Goal: Information Seeking & Learning: Check status

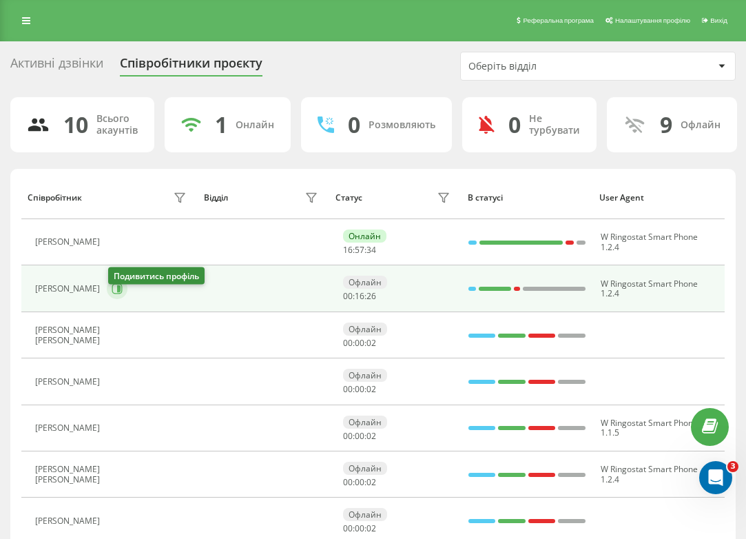
click at [114, 294] on icon at bounding box center [117, 288] width 11 height 11
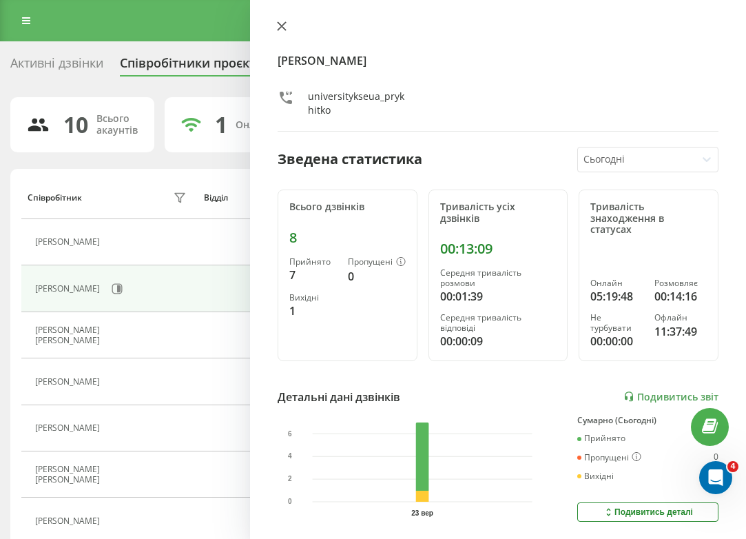
click at [284, 23] on icon at bounding box center [282, 26] width 10 height 10
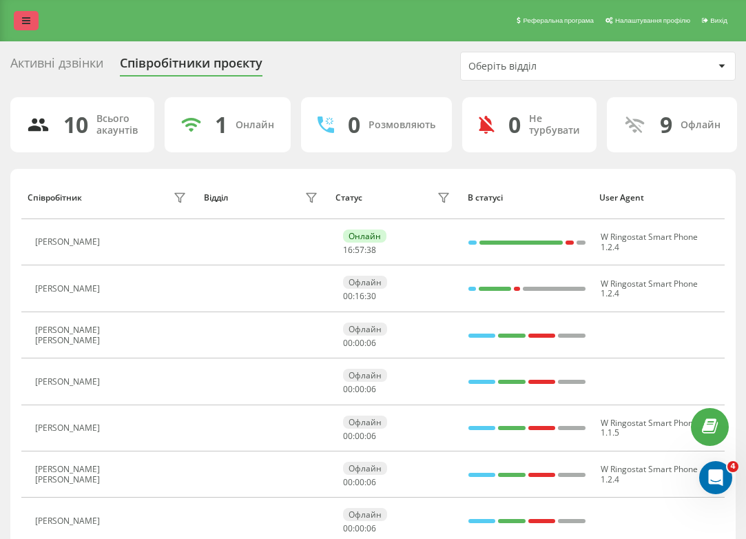
click at [19, 26] on link at bounding box center [26, 20] width 25 height 19
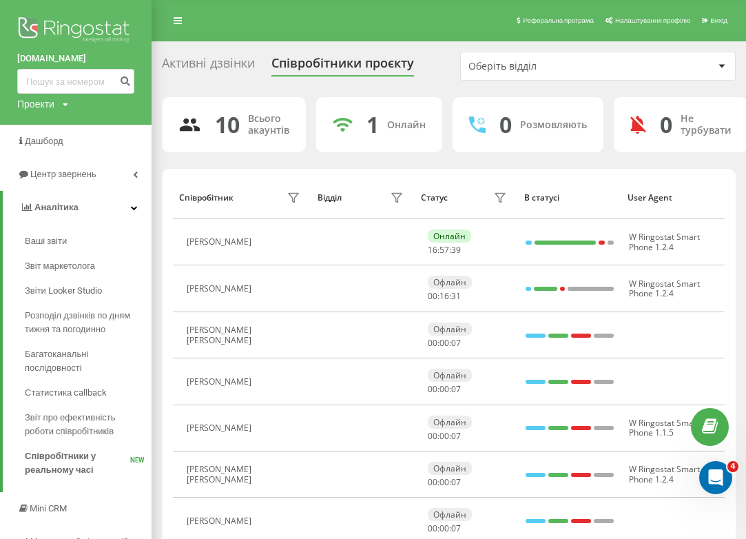
click at [69, 35] on img at bounding box center [75, 31] width 117 height 34
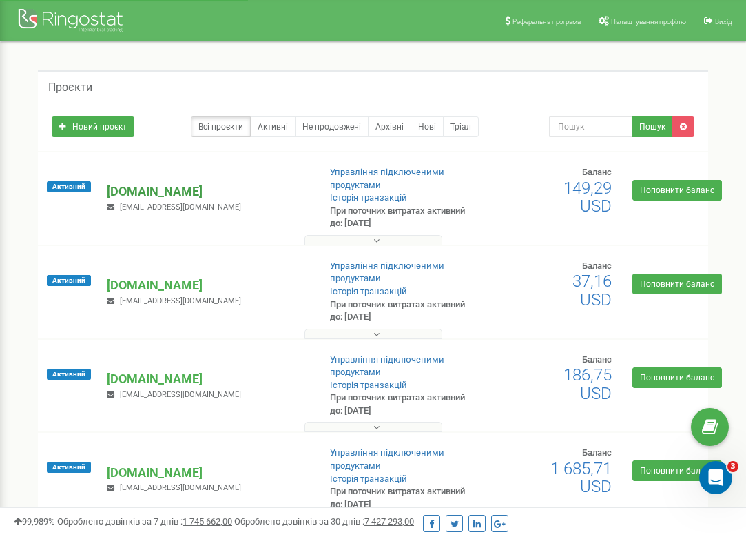
click at [155, 194] on p "[DOMAIN_NAME]" at bounding box center [207, 192] width 200 height 18
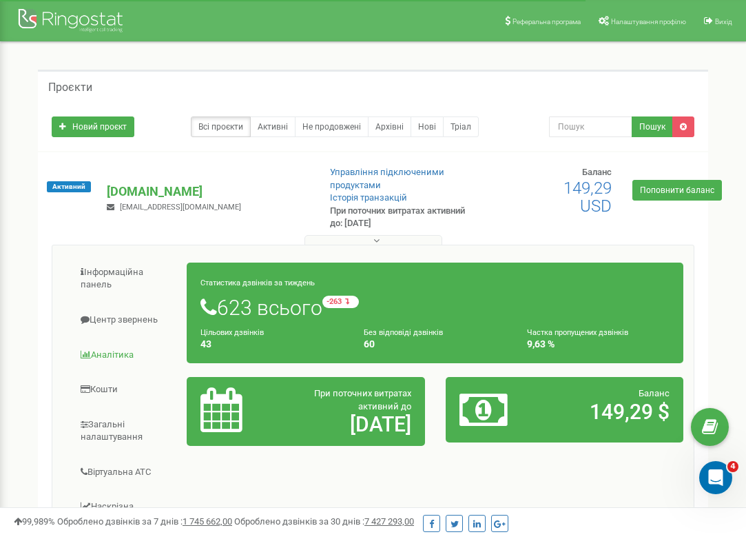
click at [130, 351] on link "Аналiтика" at bounding box center [125, 355] width 125 height 34
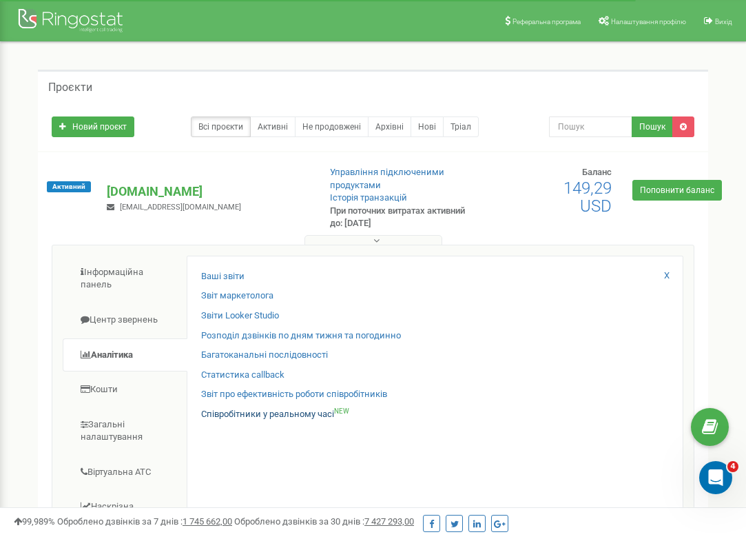
click at [222, 408] on link "Співробітники у реальному часі NEW" at bounding box center [275, 414] width 148 height 13
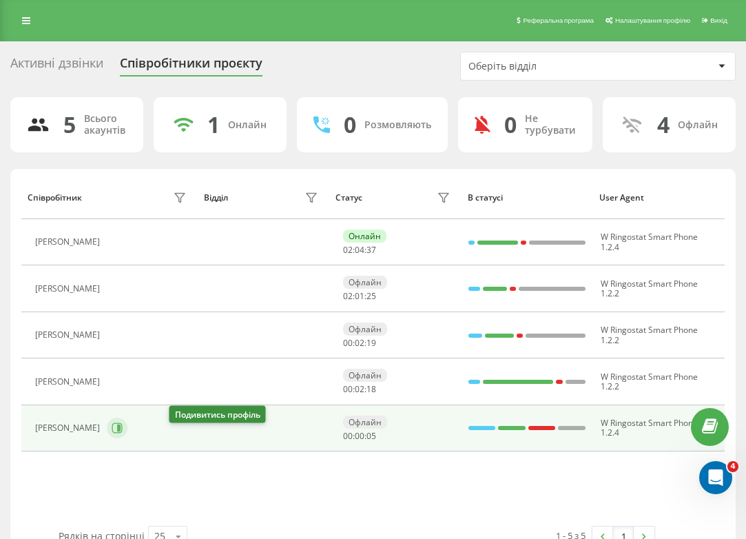
click at [123, 433] on icon at bounding box center [117, 427] width 11 height 11
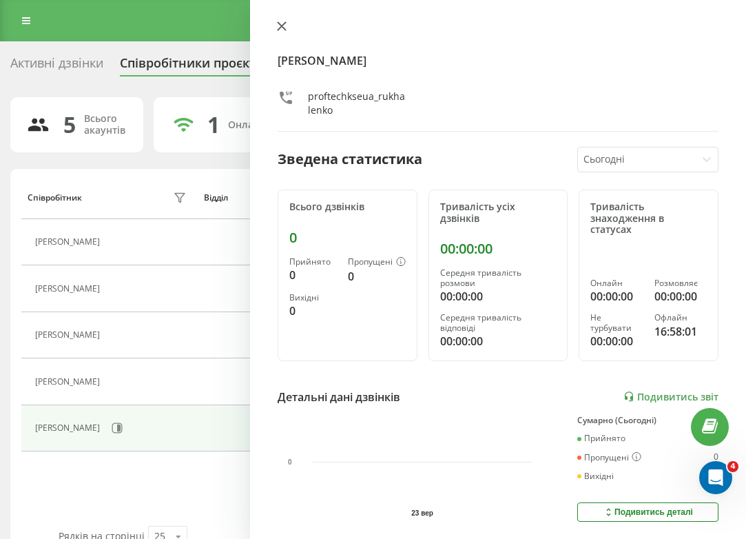
click at [280, 25] on icon at bounding box center [282, 26] width 8 height 8
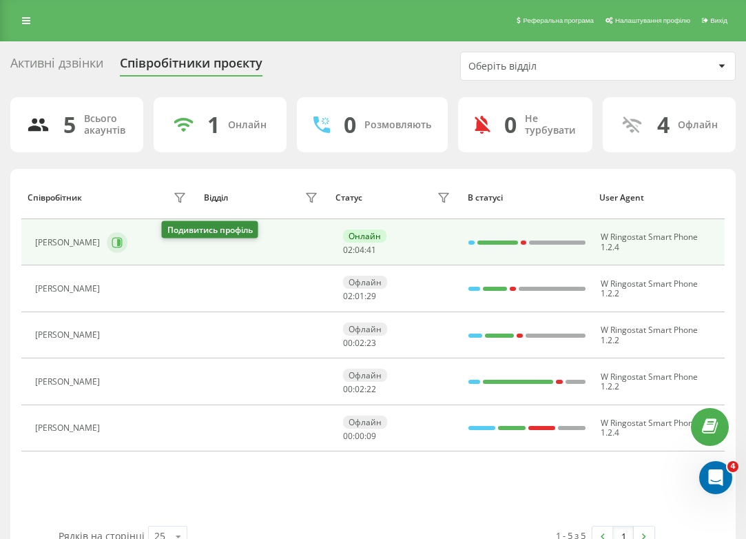
click at [127, 253] on button at bounding box center [117, 242] width 21 height 21
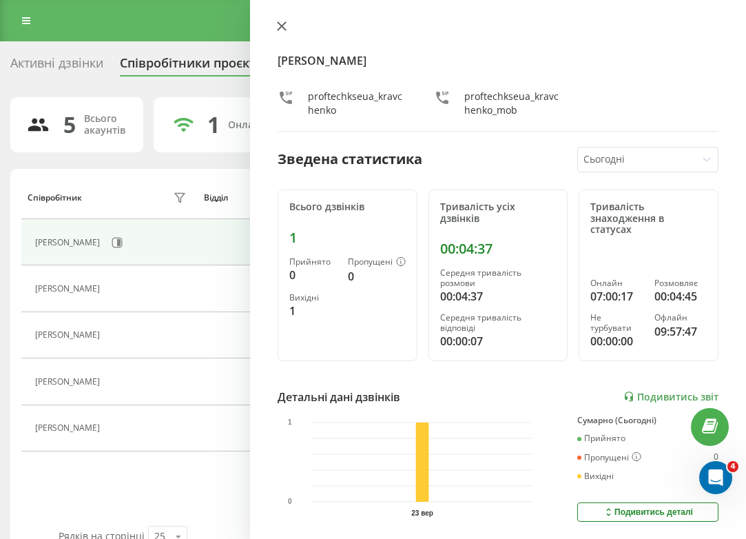
click at [275, 23] on button at bounding box center [282, 27] width 18 height 13
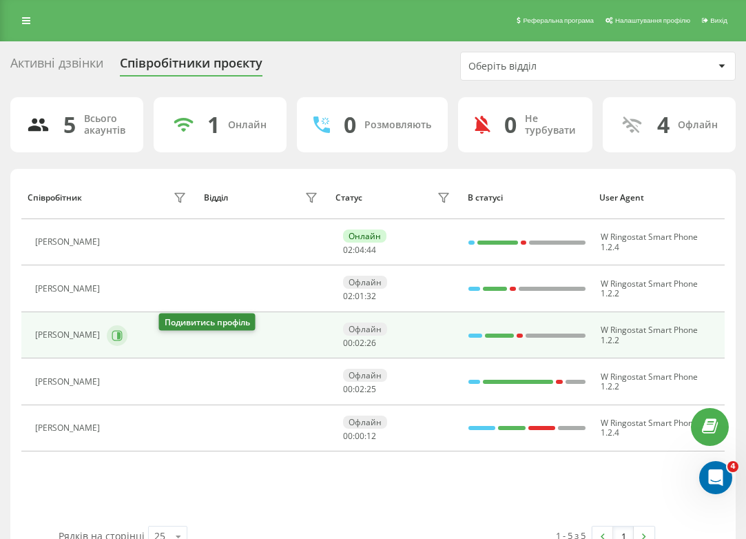
click at [121, 338] on icon at bounding box center [118, 334] width 3 height 7
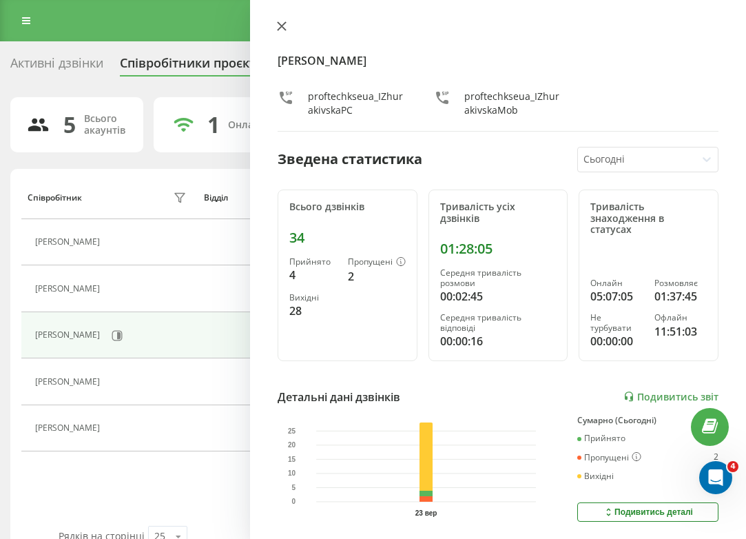
click at [282, 27] on icon at bounding box center [282, 26] width 8 height 8
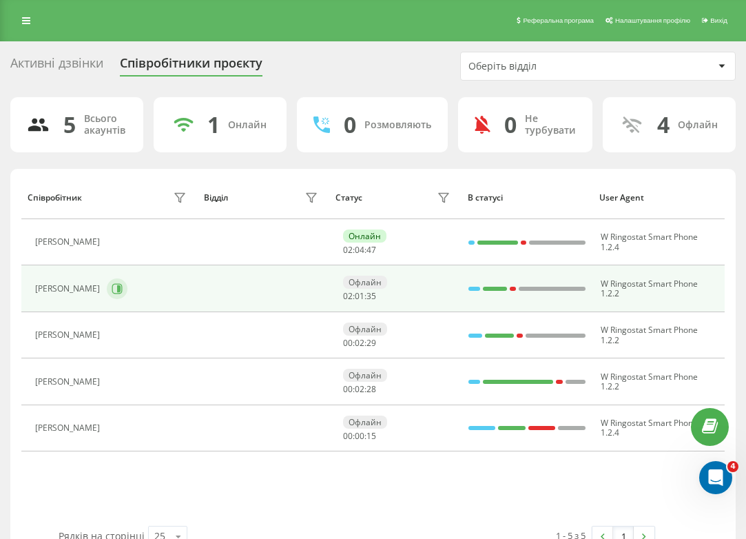
click at [118, 299] on button at bounding box center [117, 288] width 21 height 21
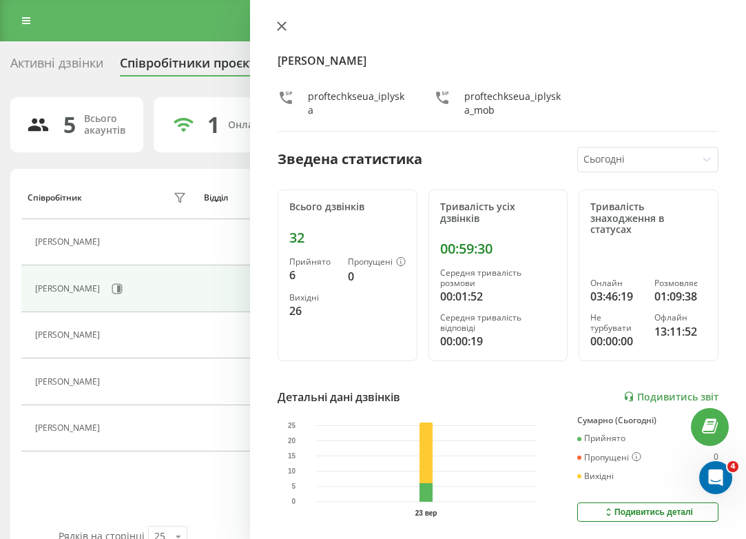
click at [280, 25] on icon at bounding box center [282, 26] width 8 height 8
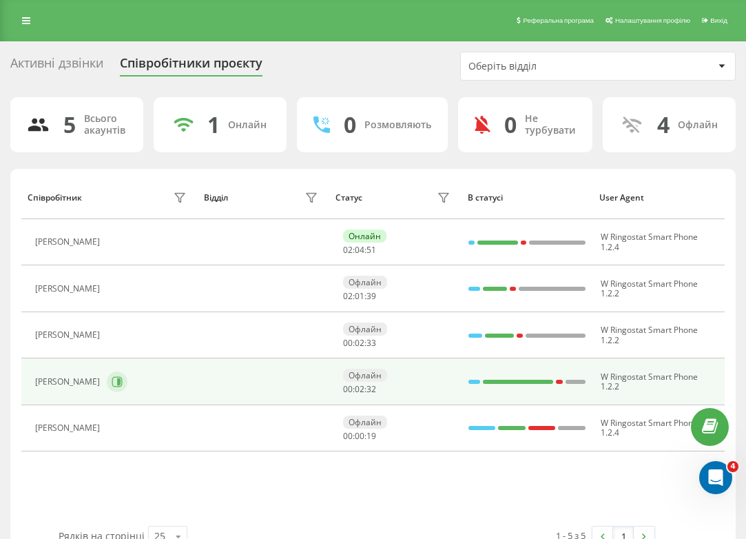
click at [123, 386] on icon at bounding box center [117, 381] width 10 height 10
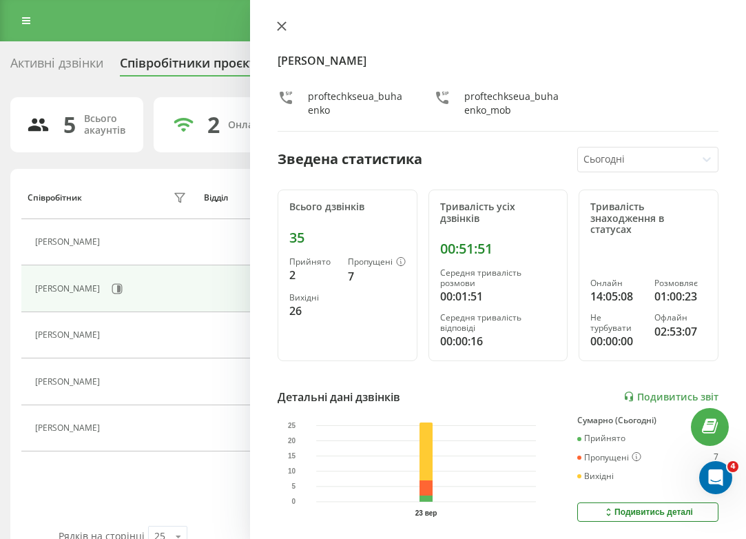
click at [278, 25] on icon at bounding box center [282, 26] width 10 height 10
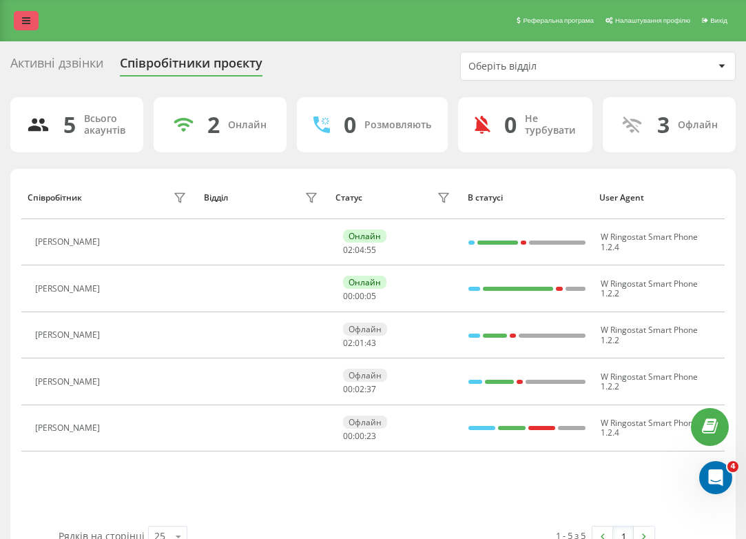
click at [24, 20] on link at bounding box center [26, 20] width 25 height 19
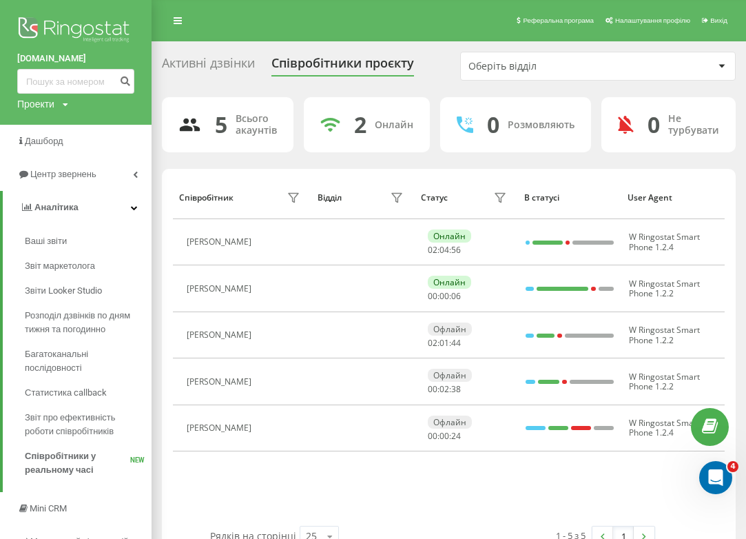
click at [54, 30] on img at bounding box center [75, 31] width 117 height 34
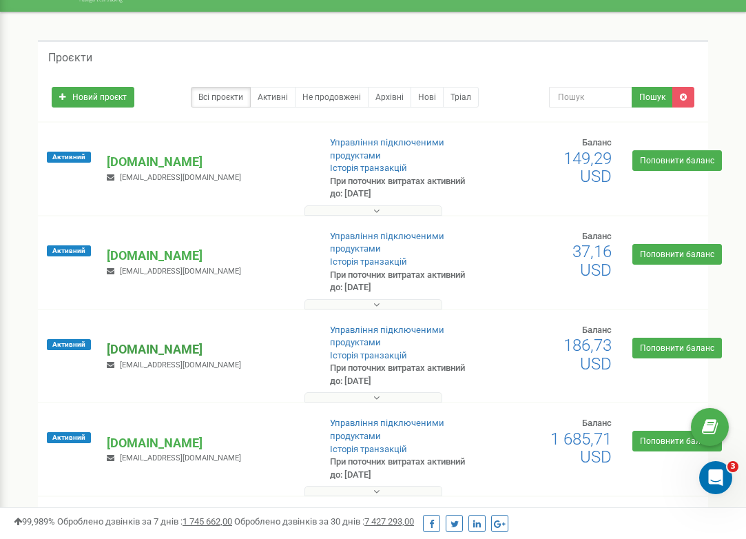
click at [158, 342] on p "[DOMAIN_NAME]" at bounding box center [207, 349] width 200 height 18
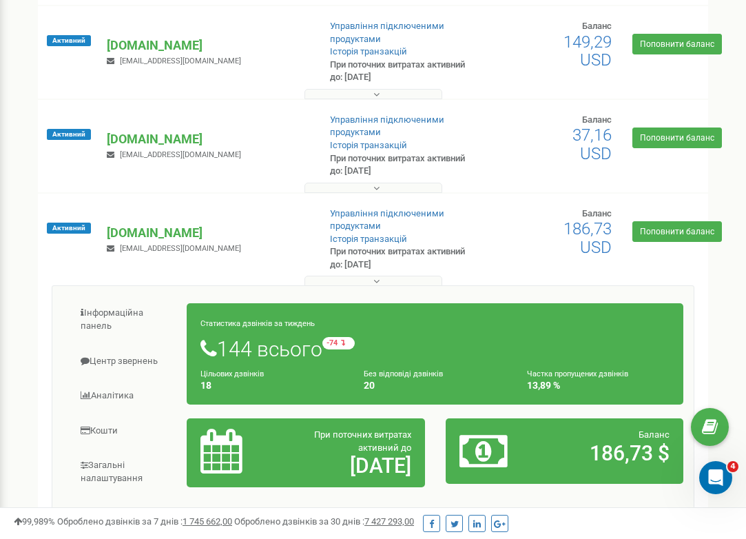
scroll to position [161, 0]
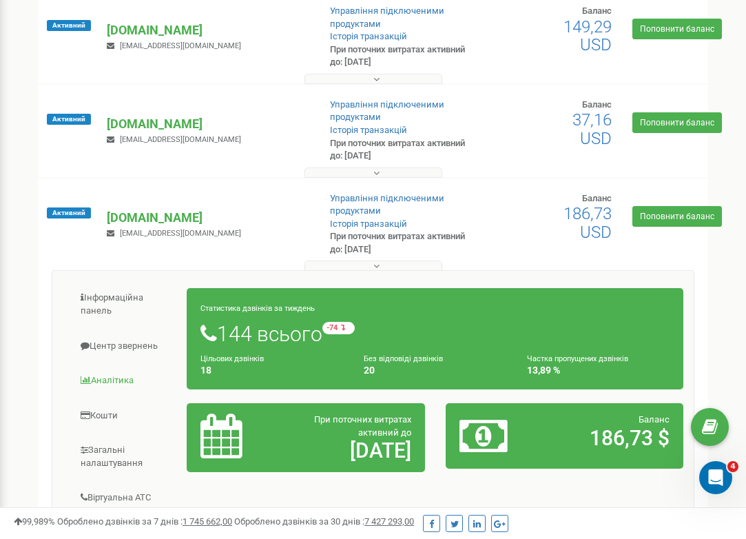
click at [121, 378] on link "Аналiтика" at bounding box center [125, 381] width 125 height 34
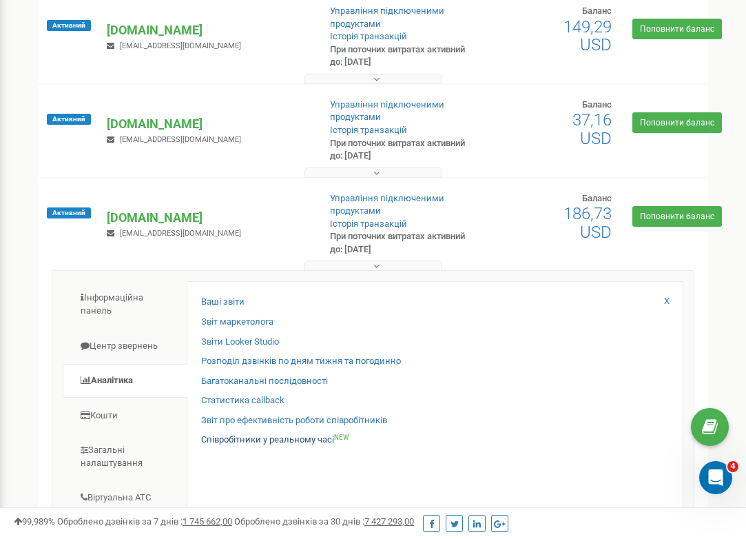
click at [234, 434] on link "Співробітники у реальному часі NEW" at bounding box center [275, 439] width 148 height 13
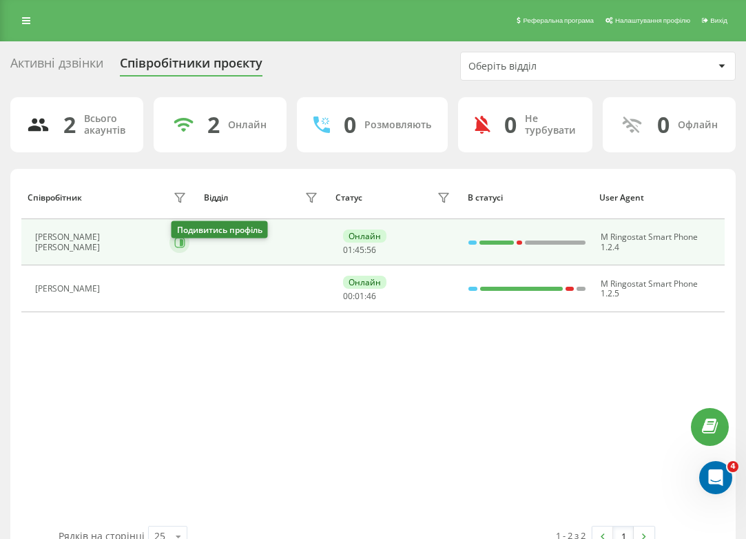
click at [178, 248] on icon at bounding box center [179, 242] width 11 height 11
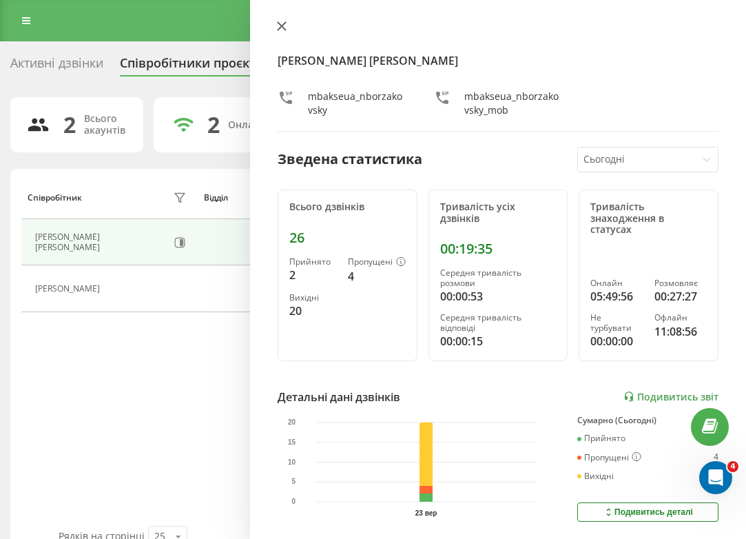
click at [278, 24] on icon at bounding box center [282, 26] width 10 height 10
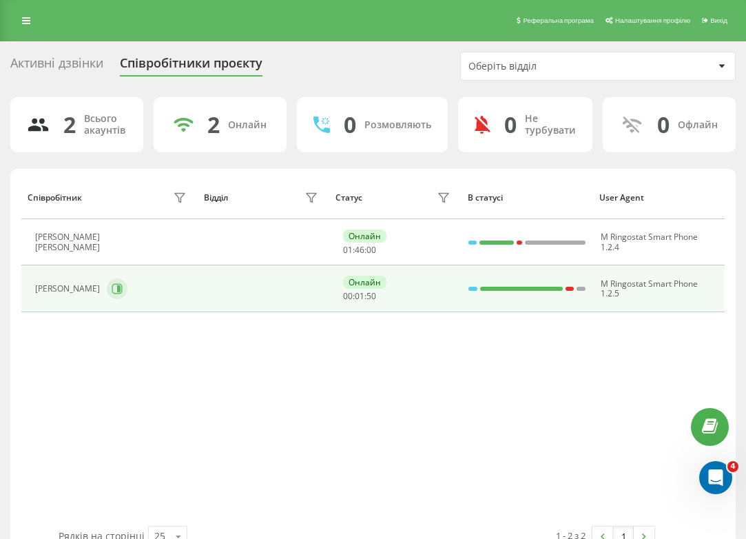
click at [127, 299] on button at bounding box center [117, 288] width 21 height 21
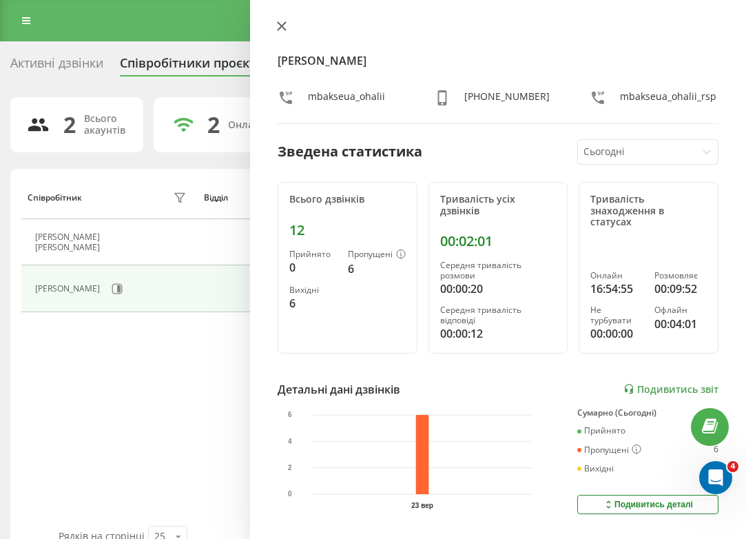
click at [287, 30] on button at bounding box center [282, 27] width 18 height 13
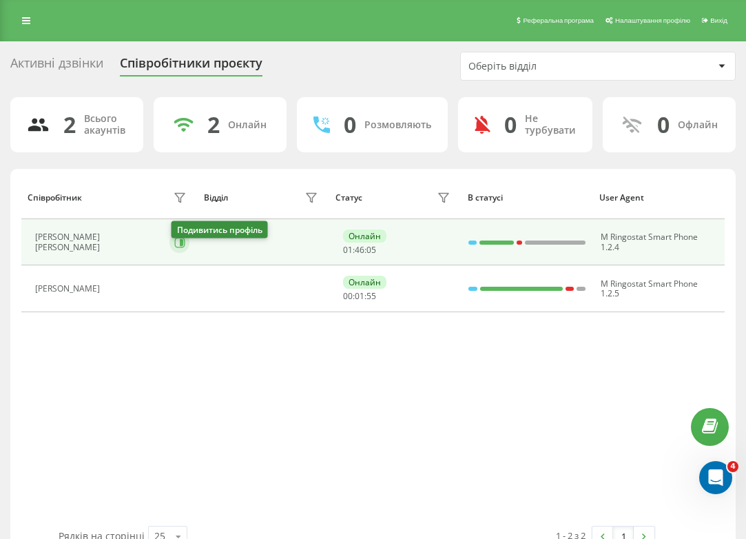
click at [179, 248] on icon at bounding box center [179, 242] width 11 height 11
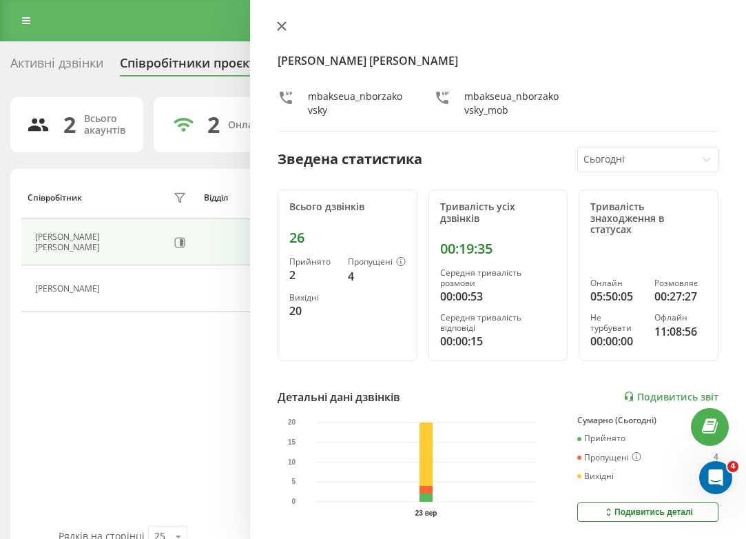
click at [280, 31] on icon at bounding box center [282, 26] width 10 height 10
